Goal: Information Seeking & Learning: Understand process/instructions

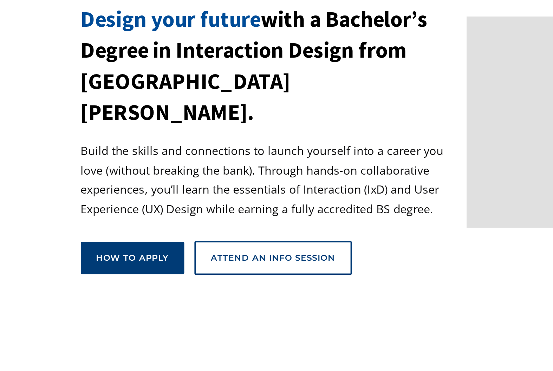
click at [92, 219] on div "How to apply" at bounding box center [97, 222] width 40 height 6
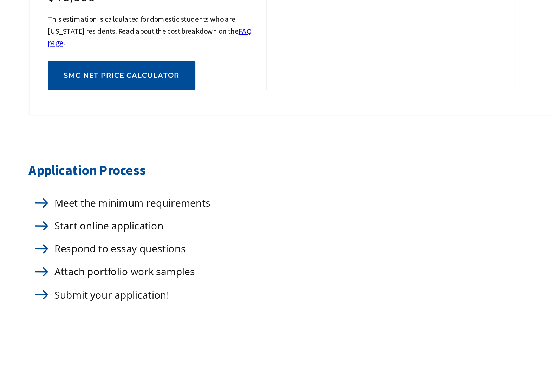
scroll to position [233, 0]
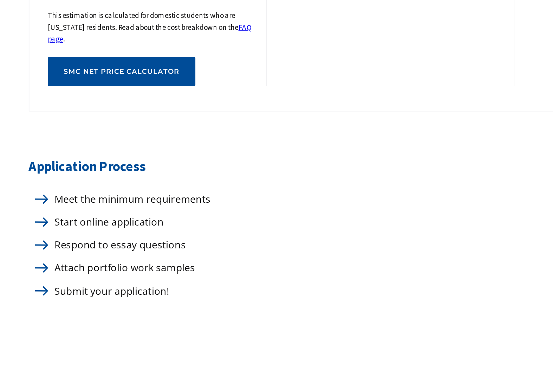
click at [100, 269] on p "Meet the minimum requirements" at bounding box center [126, 273] width 92 height 9
click at [99, 273] on p "Meet the minimum requirements" at bounding box center [126, 273] width 92 height 9
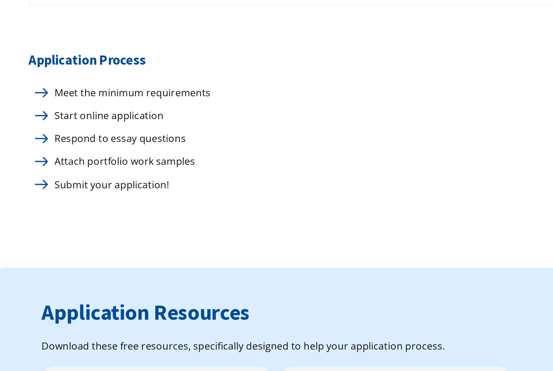
scroll to position [293, 0]
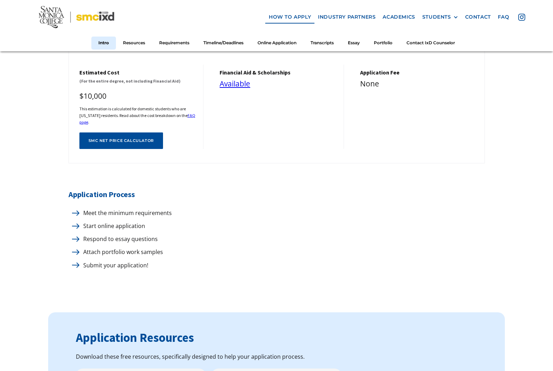
click at [77, 211] on img at bounding box center [75, 213] width 7 height 5
click at [94, 188] on h5 "Application Process" at bounding box center [277, 194] width 417 height 13
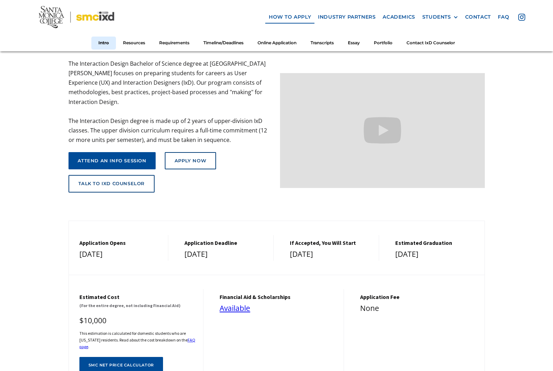
scroll to position [0, 0]
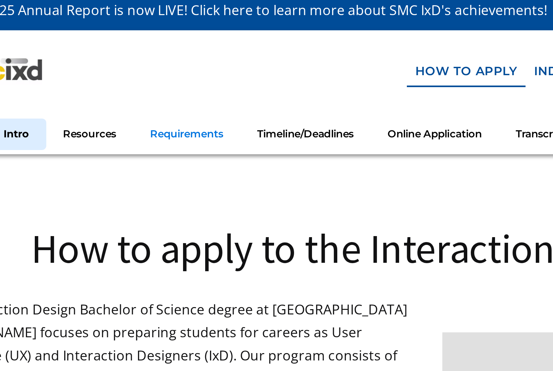
click at [166, 60] on link "Requirements" at bounding box center [174, 59] width 44 height 13
